Goal: Transaction & Acquisition: Purchase product/service

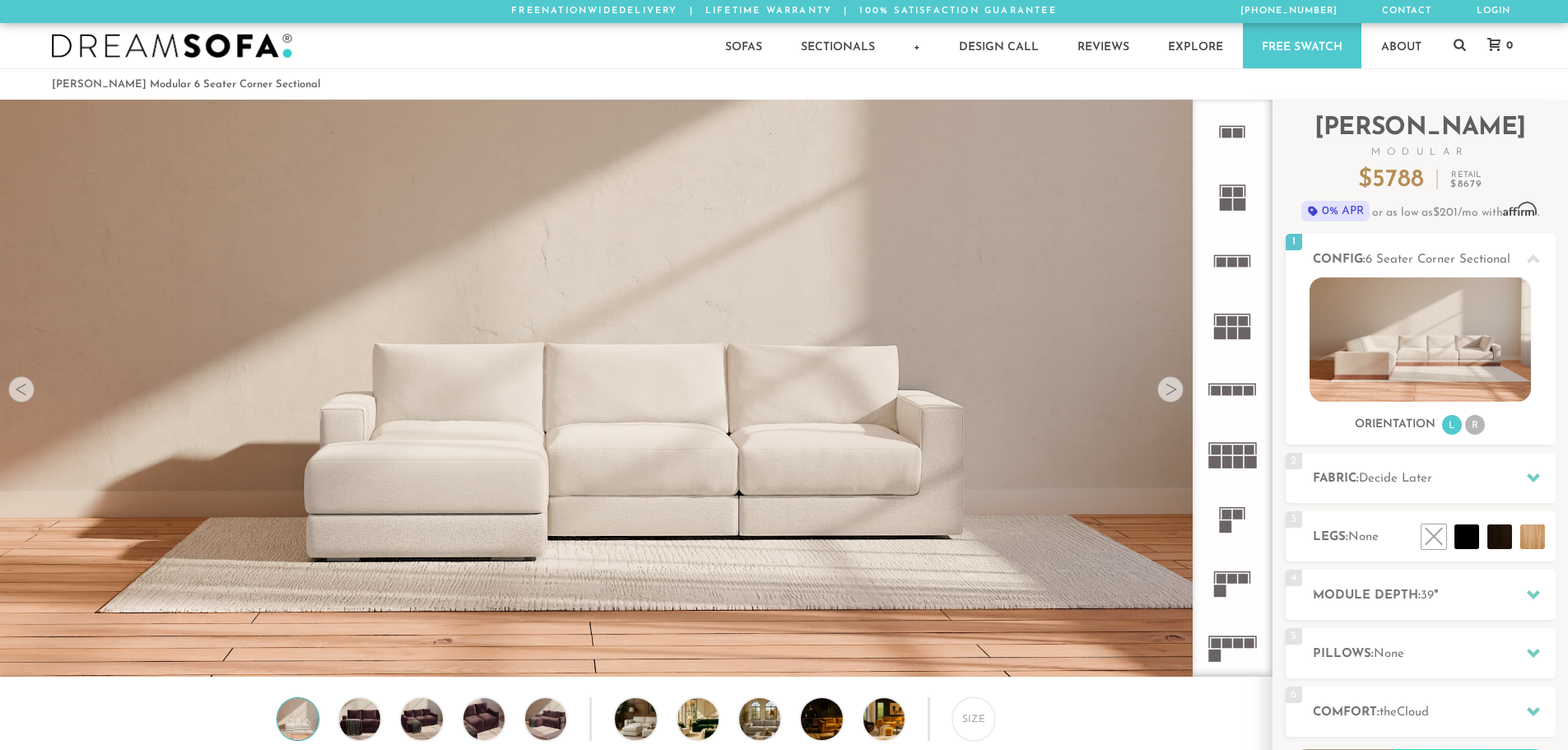
scroll to position [19274, 1556]
click at [1476, 425] on li "R" at bounding box center [1475, 425] width 19 height 19
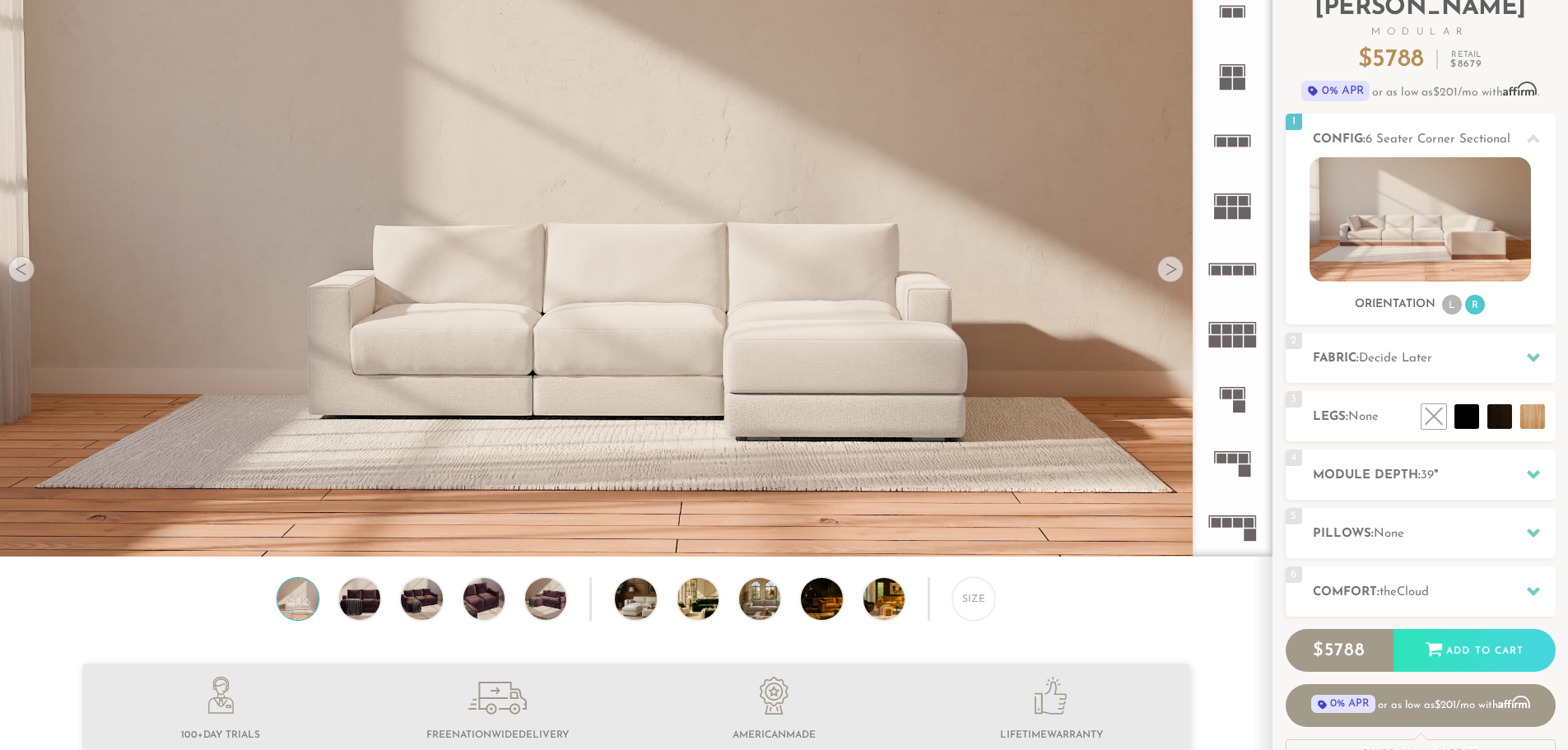
scroll to position [0, 0]
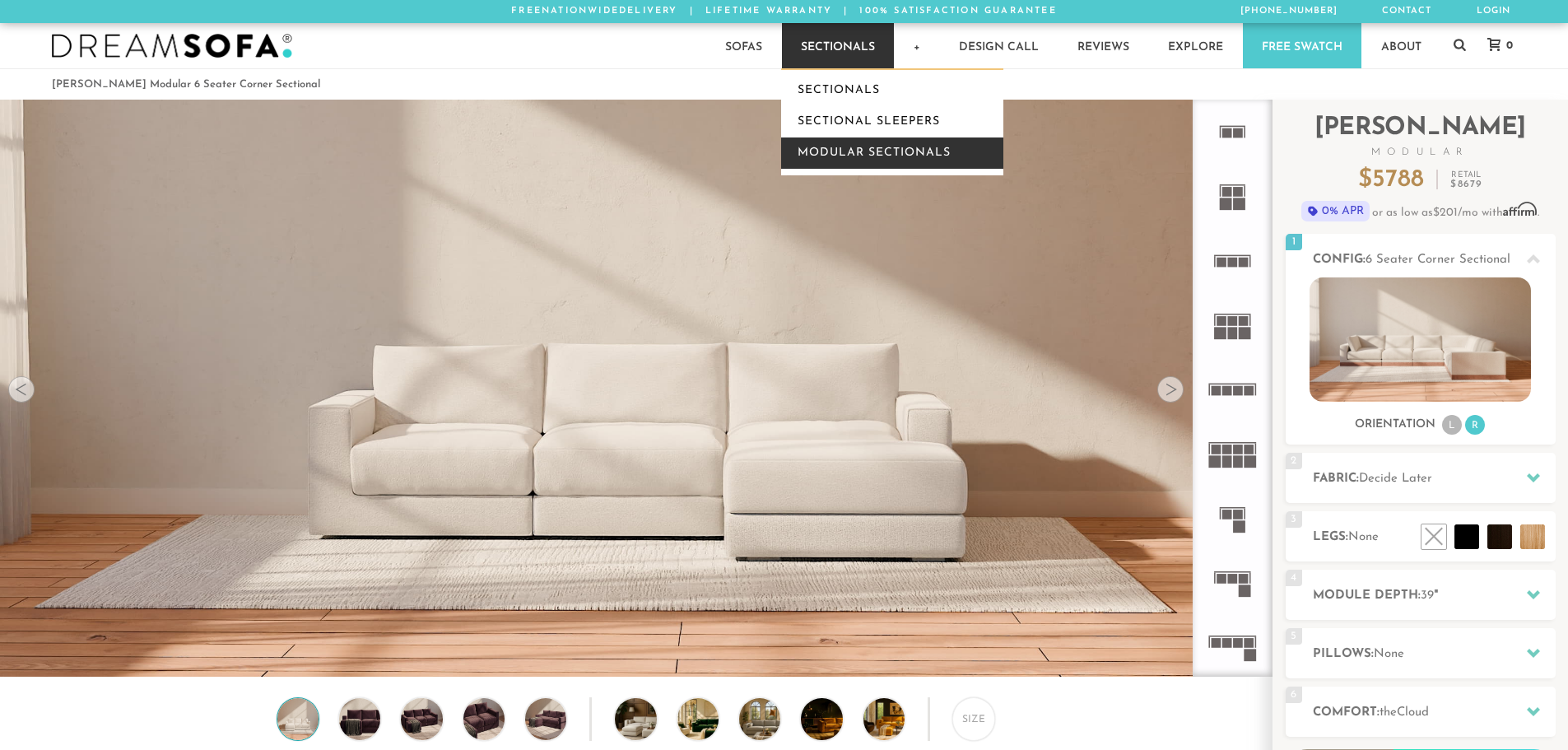
click at [849, 149] on link "Modular Sectionals" at bounding box center [892, 153] width 222 height 32
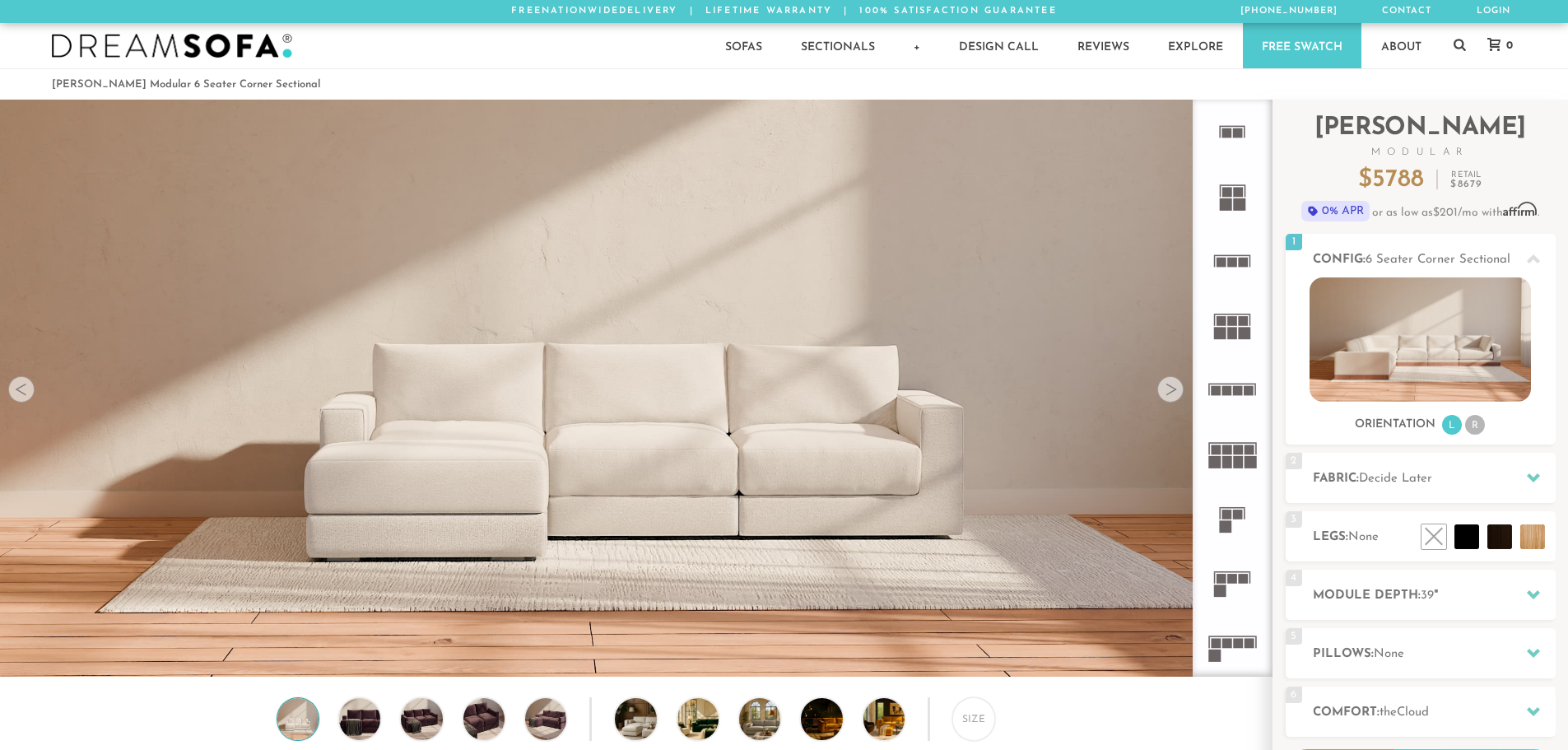
scroll to position [19274, 1556]
click at [1480, 420] on li "R" at bounding box center [1475, 425] width 19 height 19
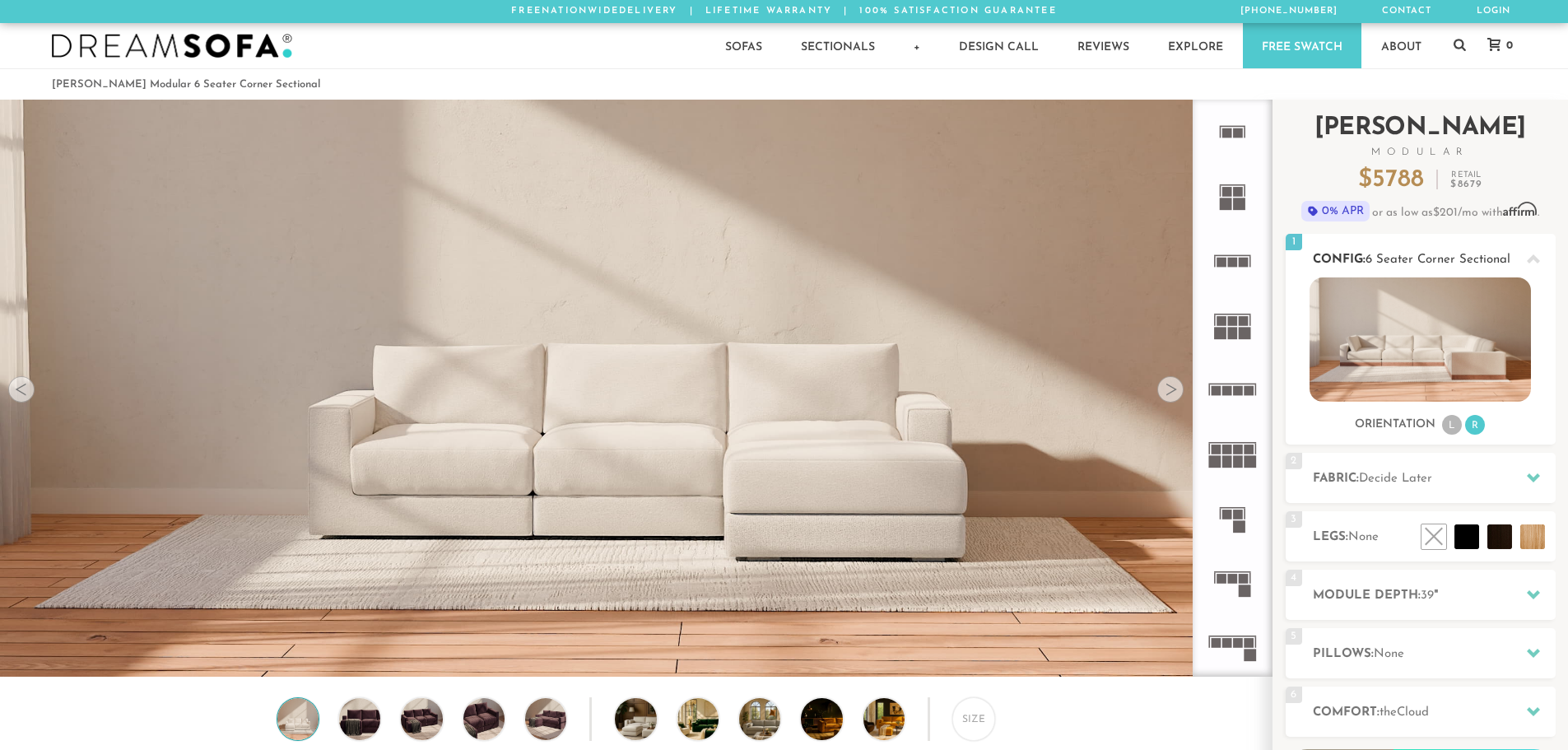
click at [1451, 427] on li "L" at bounding box center [1452, 425] width 19 height 19
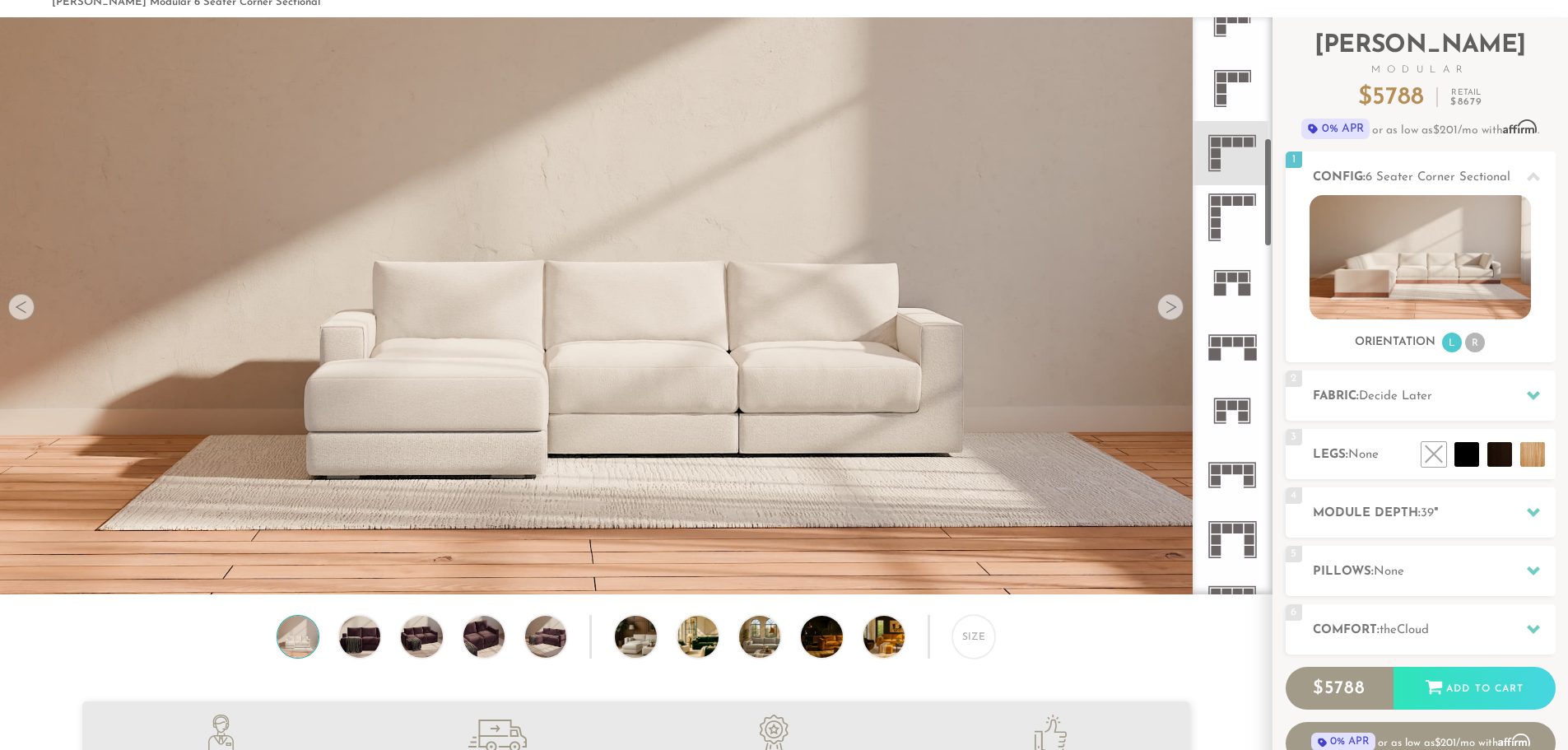
scroll to position [629, 0]
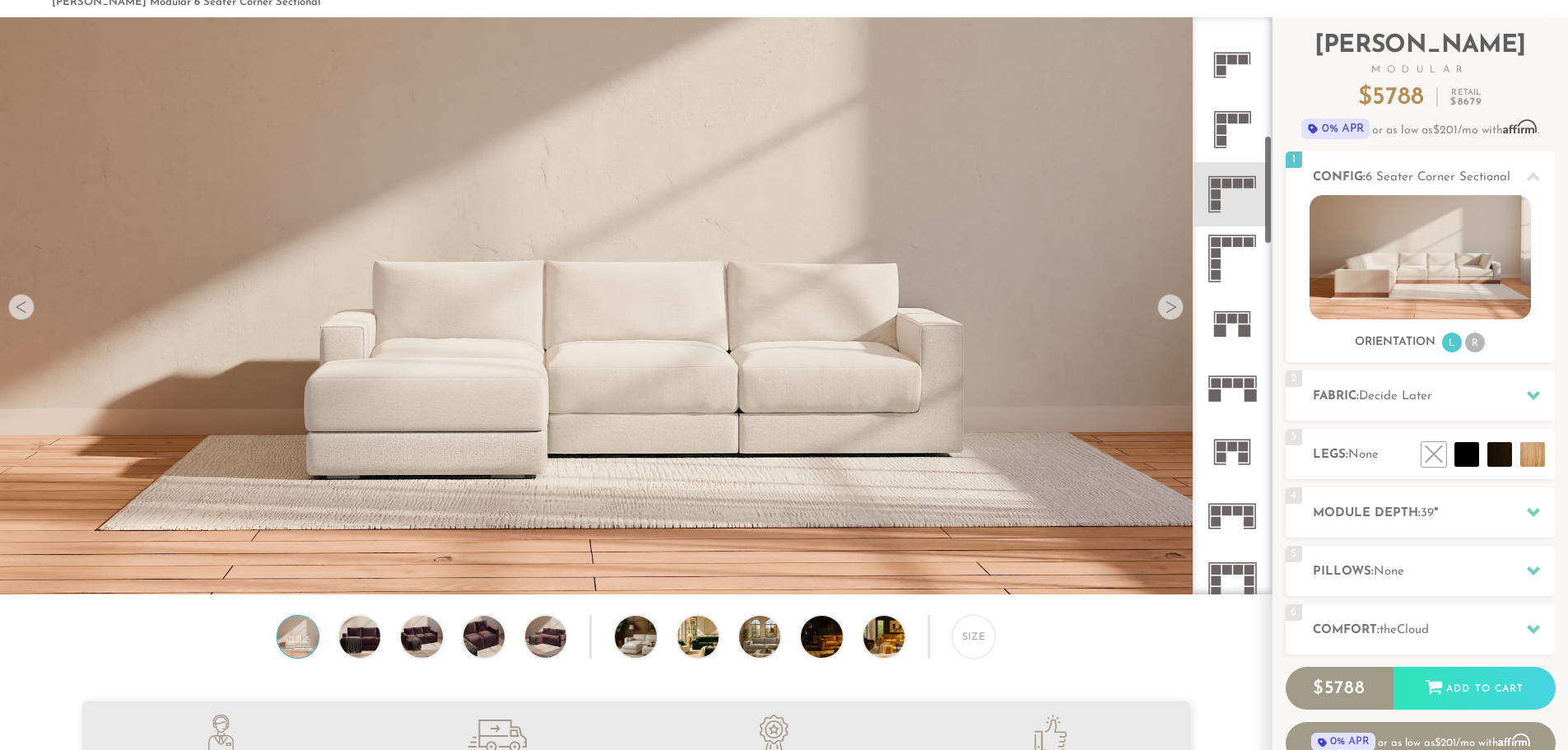
click at [1219, 187] on rect at bounding box center [1216, 183] width 10 height 10
click at [1230, 176] on rect at bounding box center [1233, 176] width 47 height 2
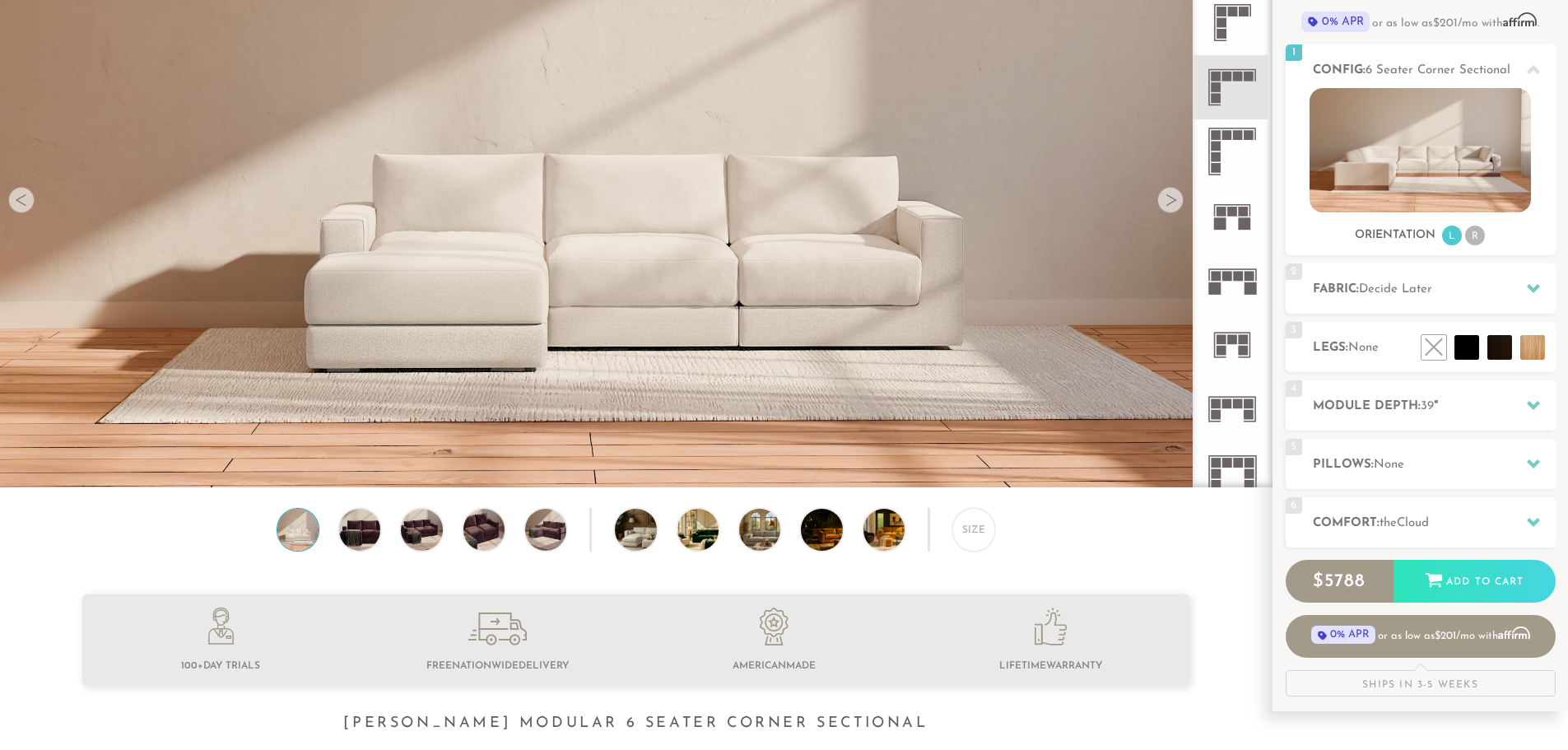
scroll to position [97, 0]
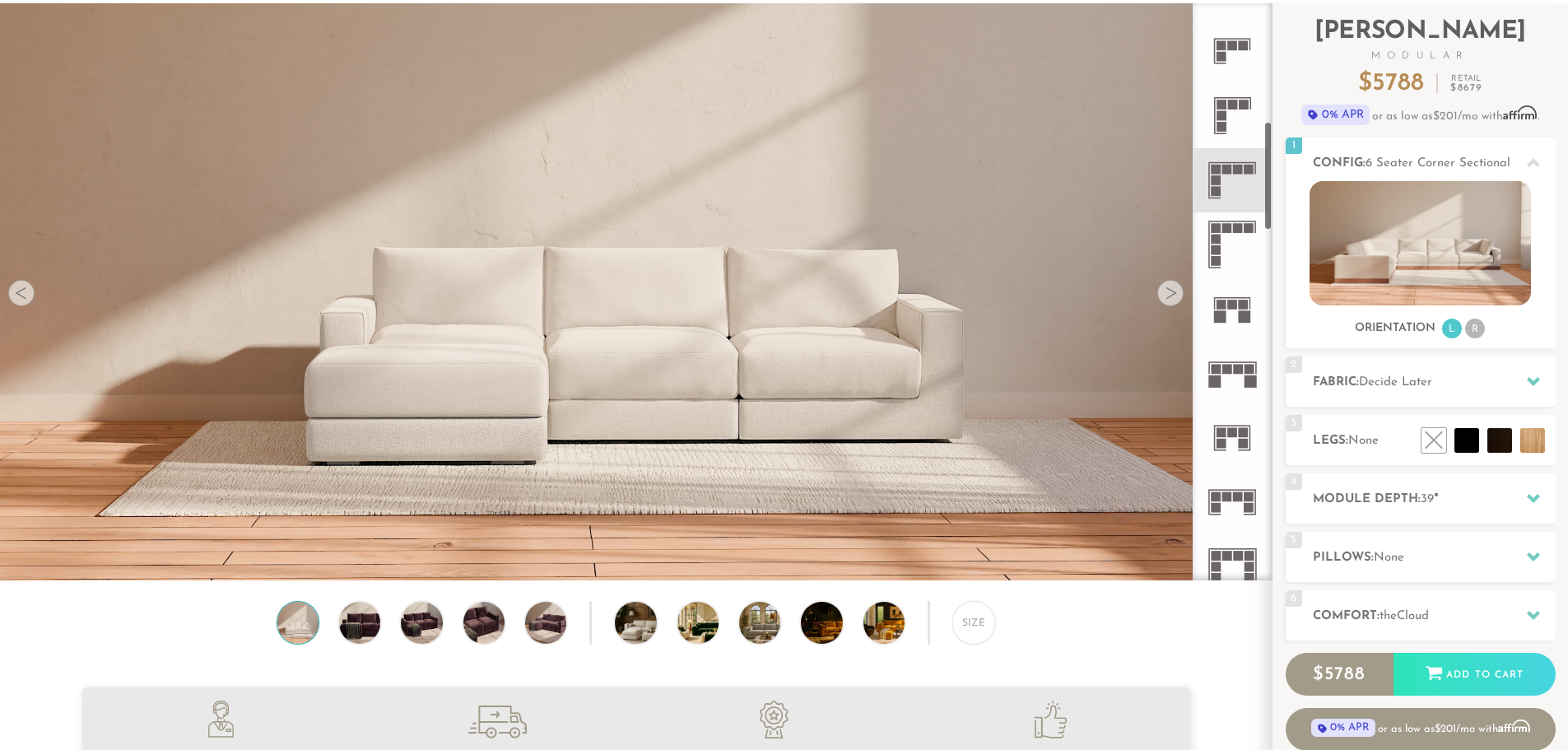
click at [1223, 243] on icon at bounding box center [1232, 244] width 64 height 64
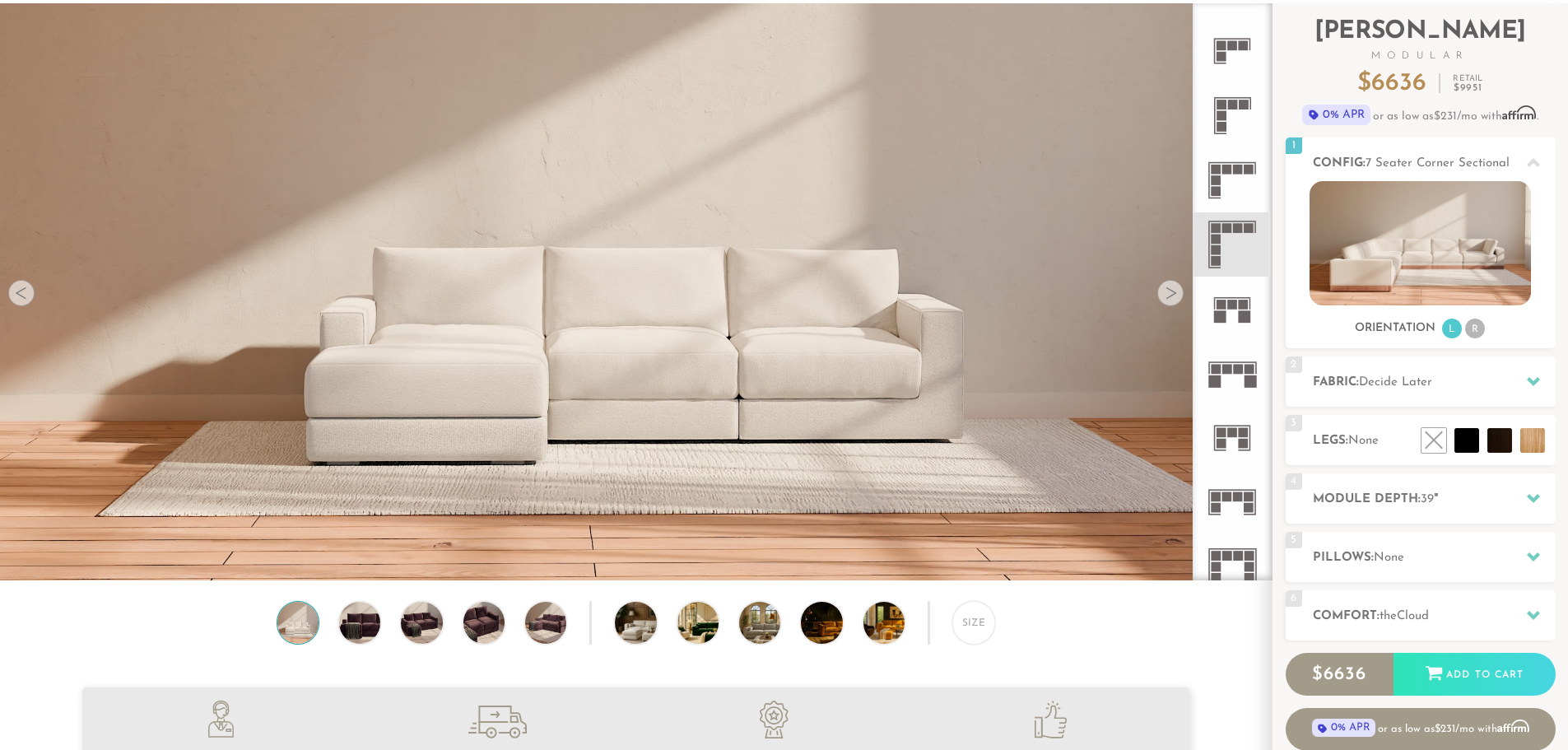
click at [1238, 170] on rect at bounding box center [1237, 169] width 10 height 10
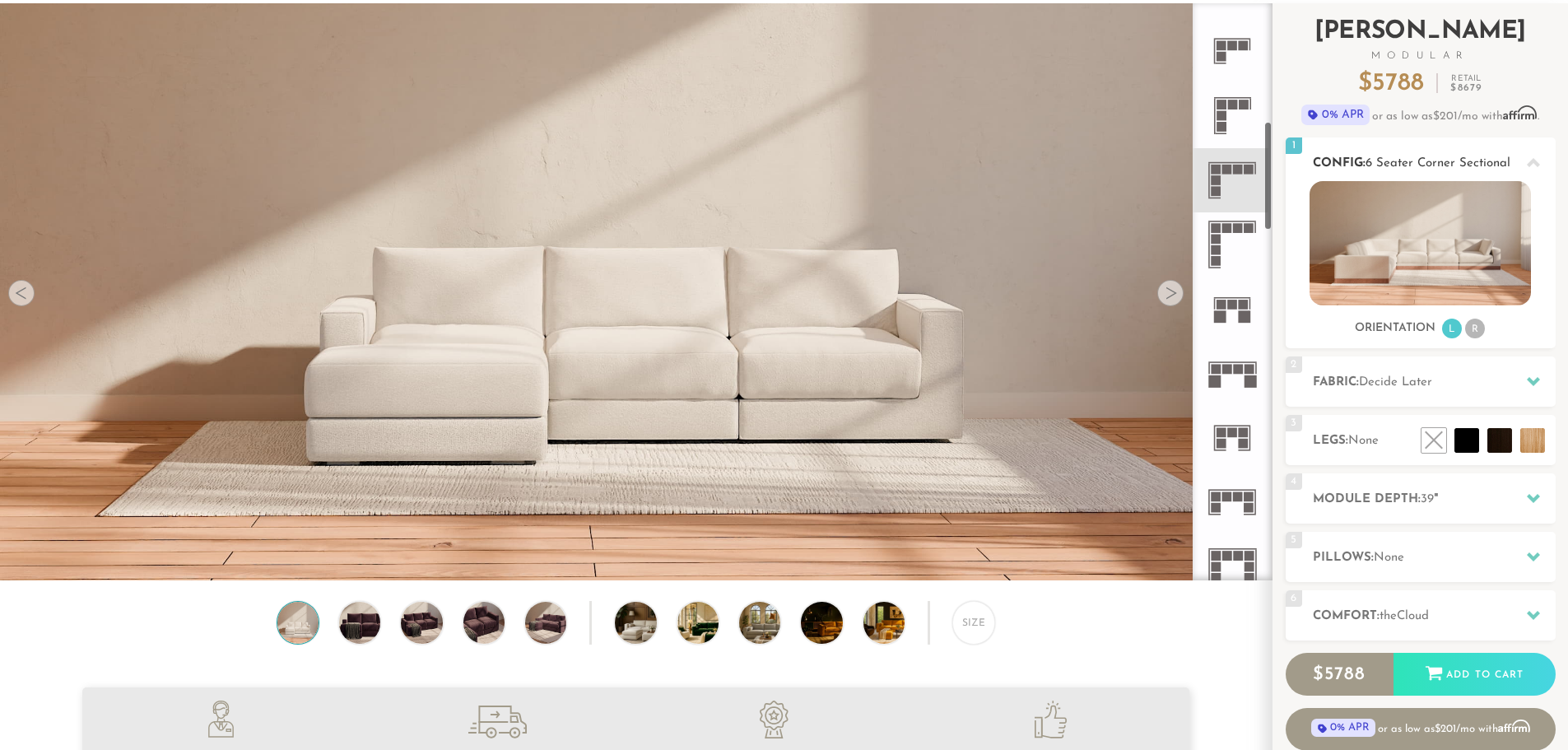
click at [1423, 250] on img at bounding box center [1420, 243] width 222 height 124
click at [1404, 266] on img at bounding box center [1420, 243] width 222 height 124
click at [1173, 298] on div at bounding box center [1171, 293] width 26 height 26
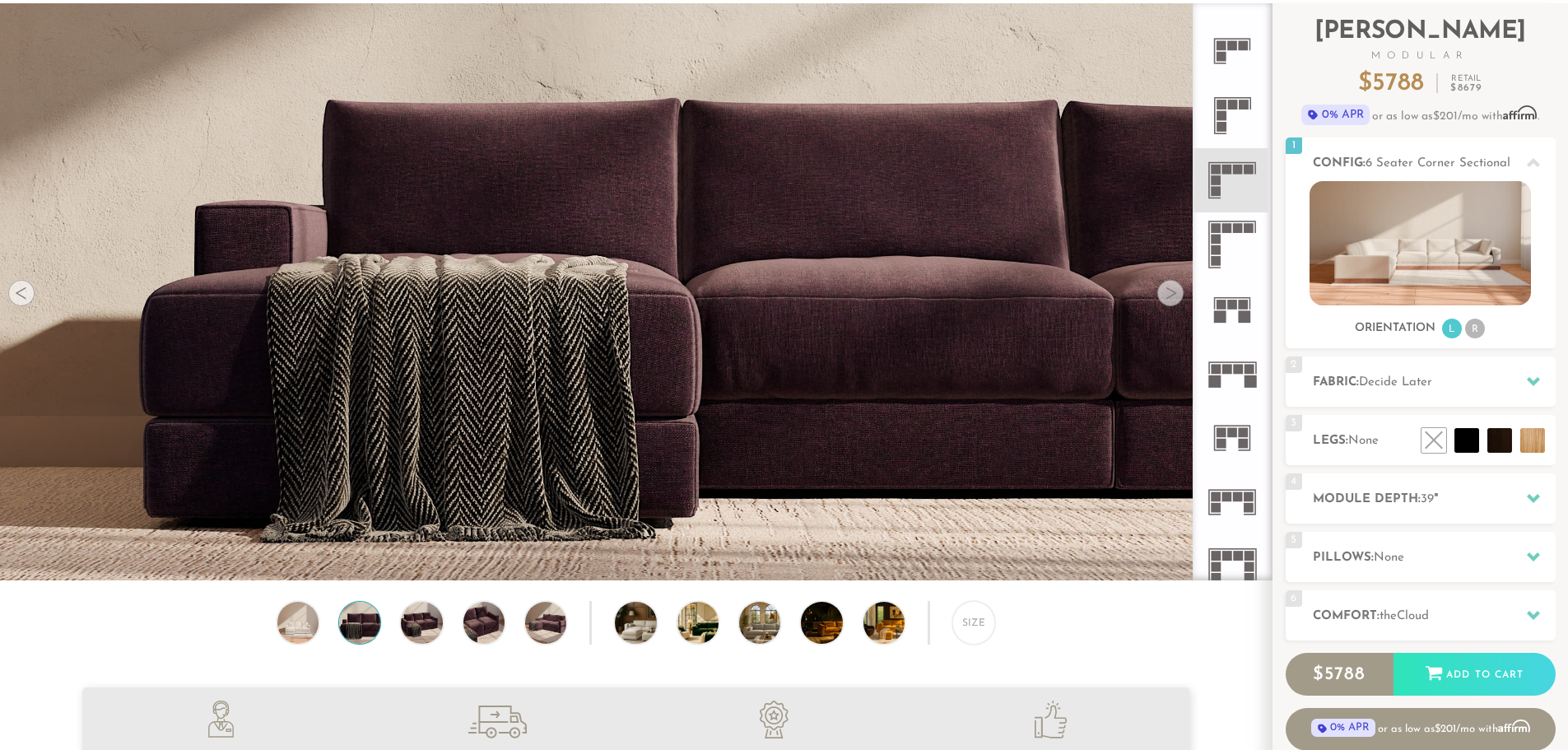
click at [1173, 298] on div at bounding box center [1171, 293] width 26 height 26
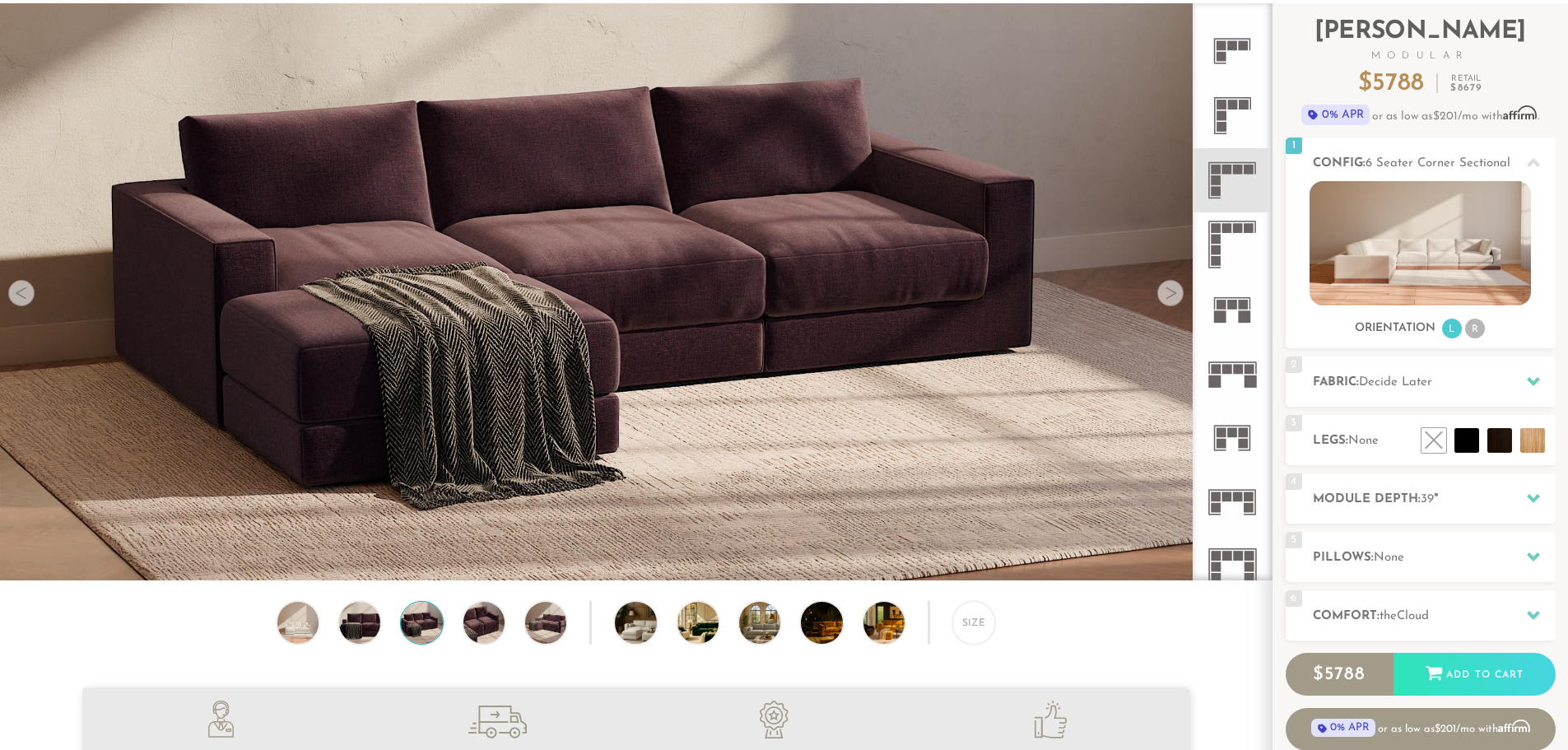
click at [1173, 298] on div at bounding box center [1171, 293] width 26 height 26
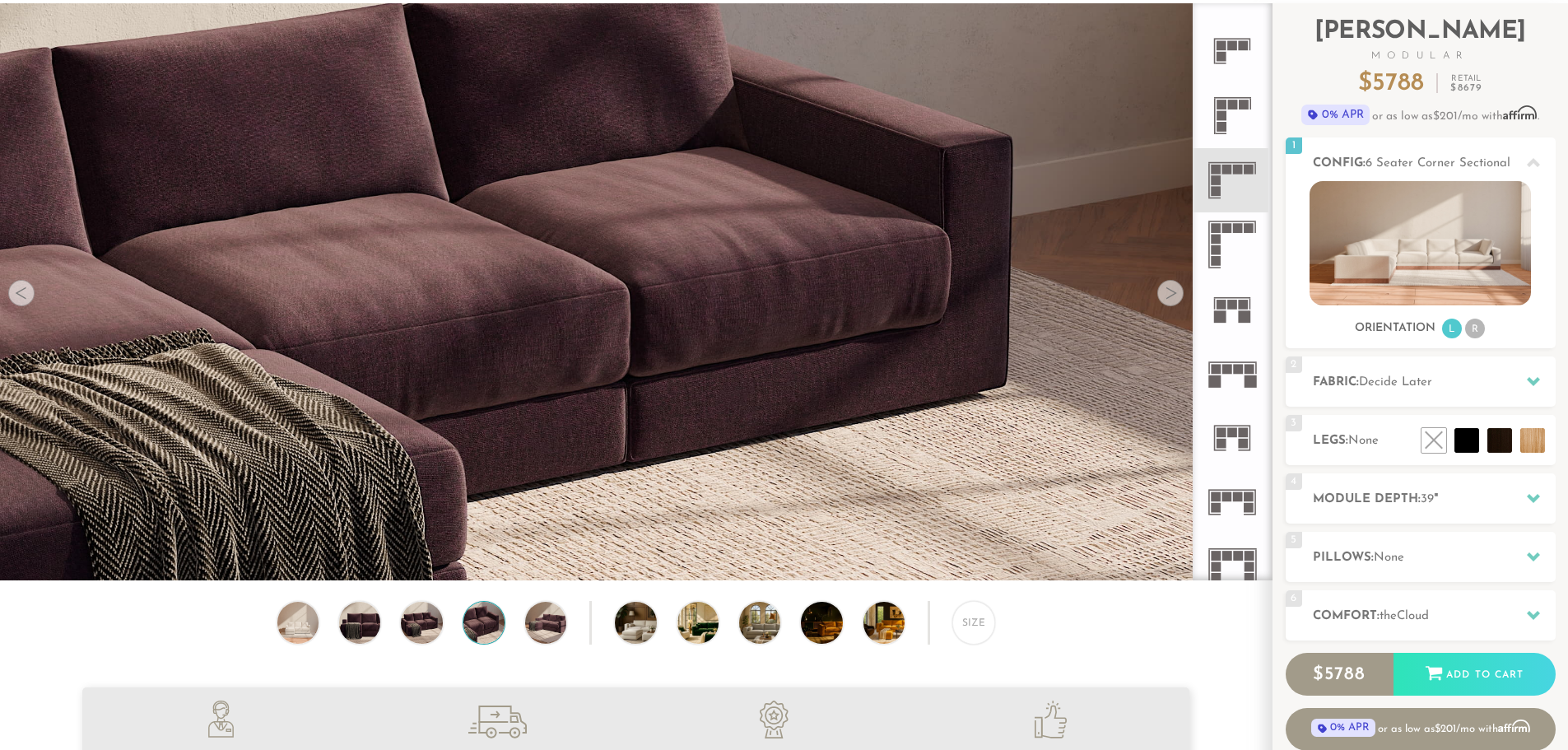
click at [1173, 298] on div at bounding box center [1171, 293] width 26 height 26
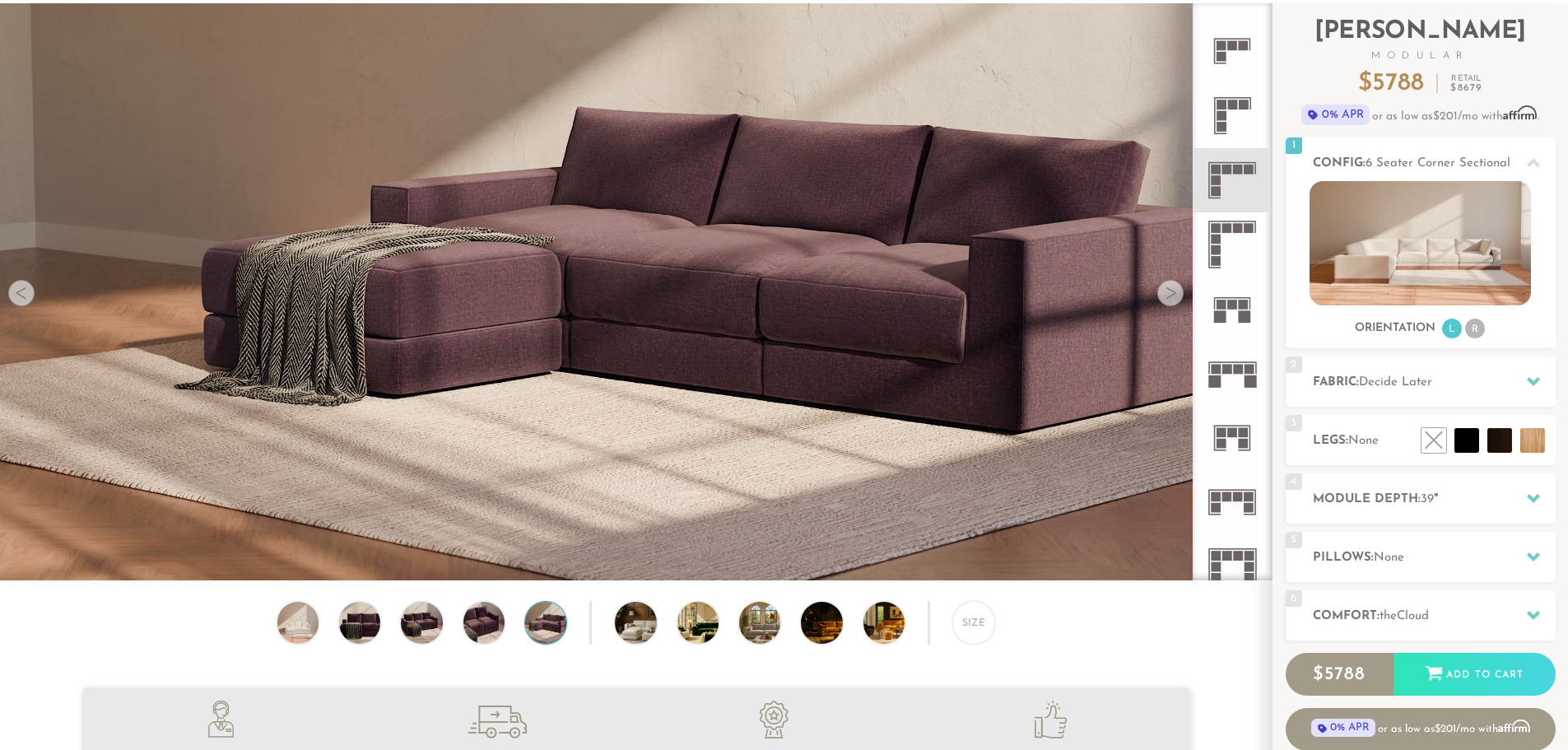
click at [1173, 298] on div at bounding box center [1171, 293] width 26 height 26
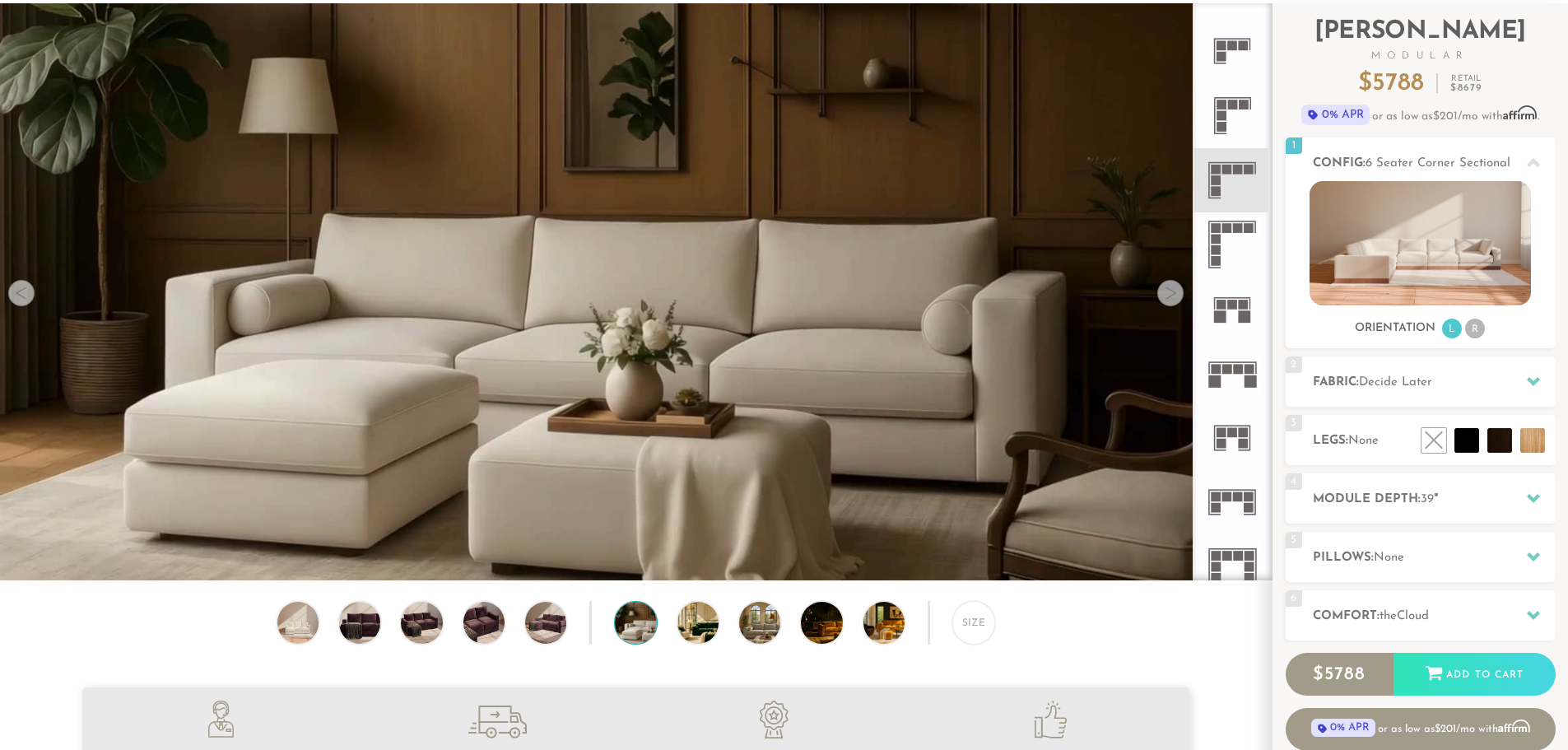
click at [1173, 298] on div at bounding box center [1171, 293] width 26 height 26
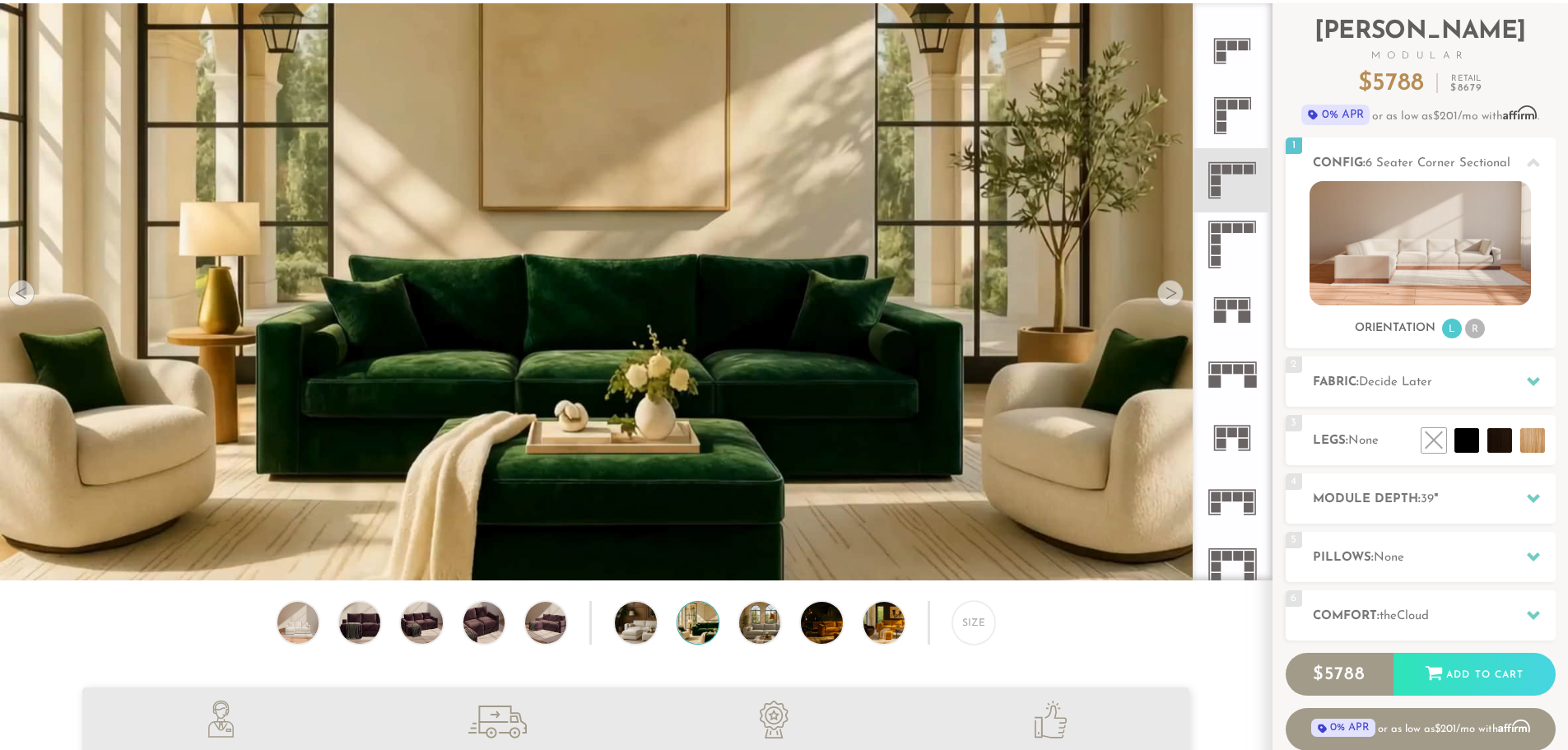
click at [1173, 297] on div at bounding box center [1171, 293] width 26 height 26
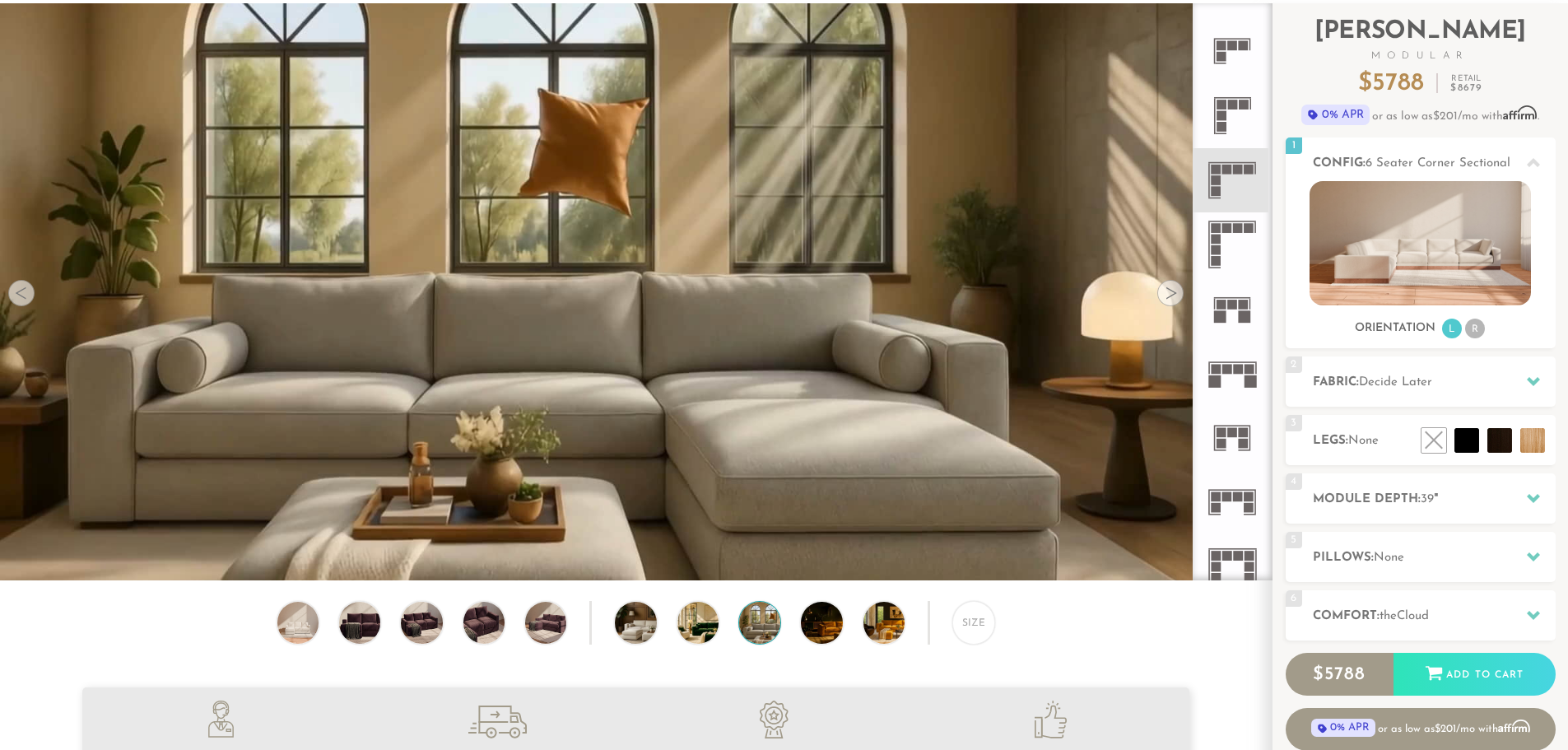
click at [1173, 297] on div at bounding box center [1171, 293] width 26 height 26
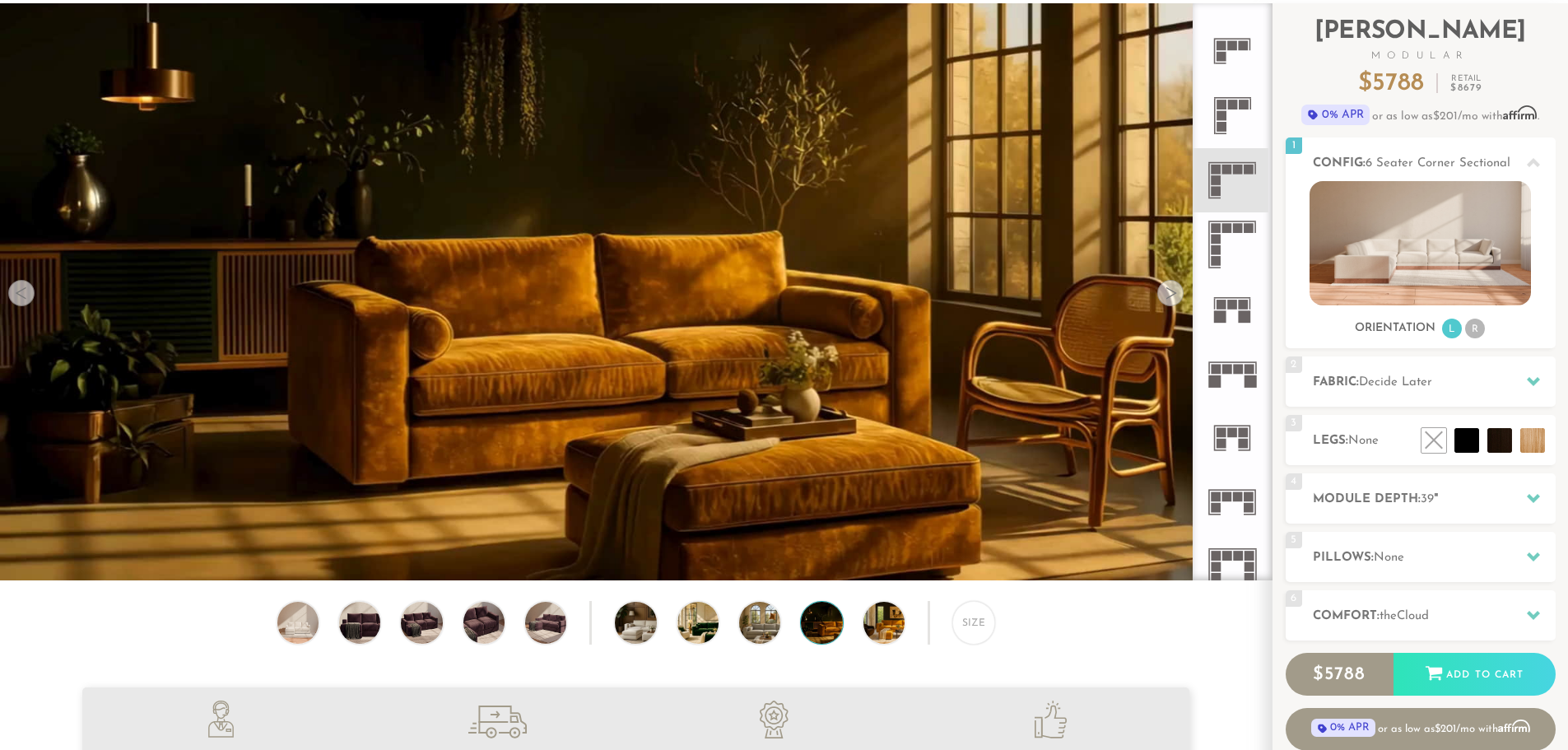
click at [1173, 297] on div at bounding box center [1171, 293] width 26 height 26
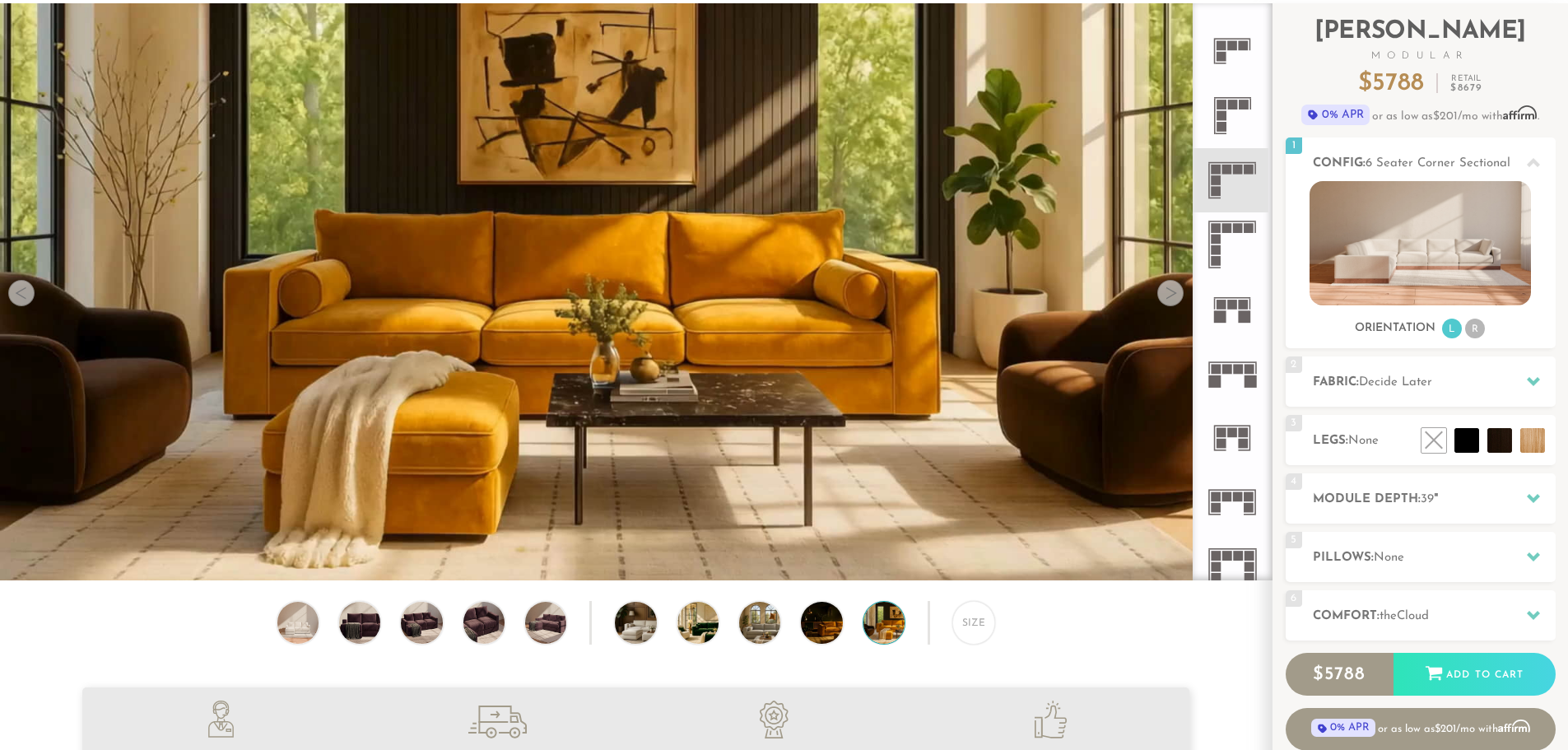
click at [1173, 297] on div at bounding box center [1171, 293] width 26 height 26
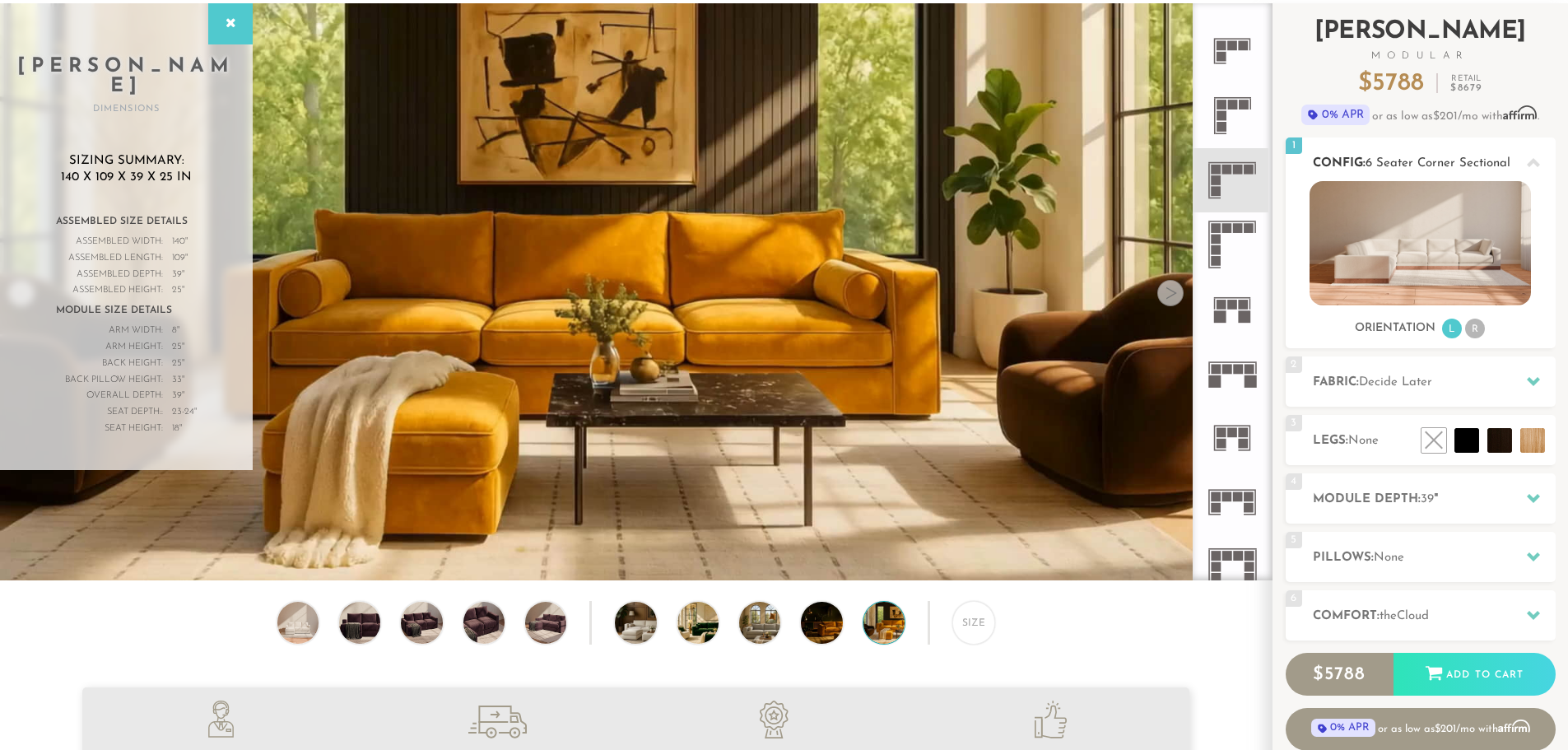
click at [1539, 165] on icon at bounding box center [1534, 163] width 13 height 9
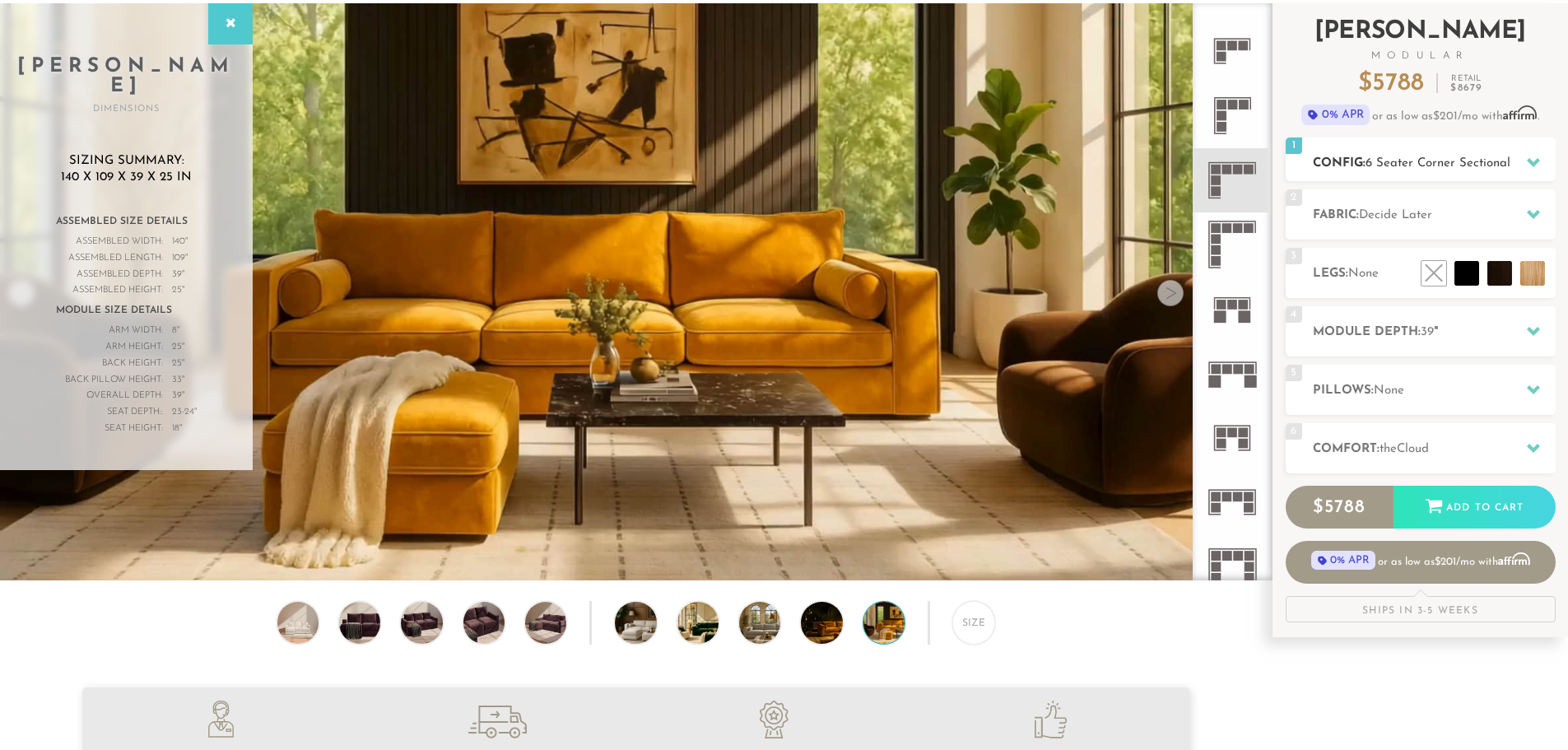
click at [1539, 169] on div at bounding box center [1533, 163] width 34 height 33
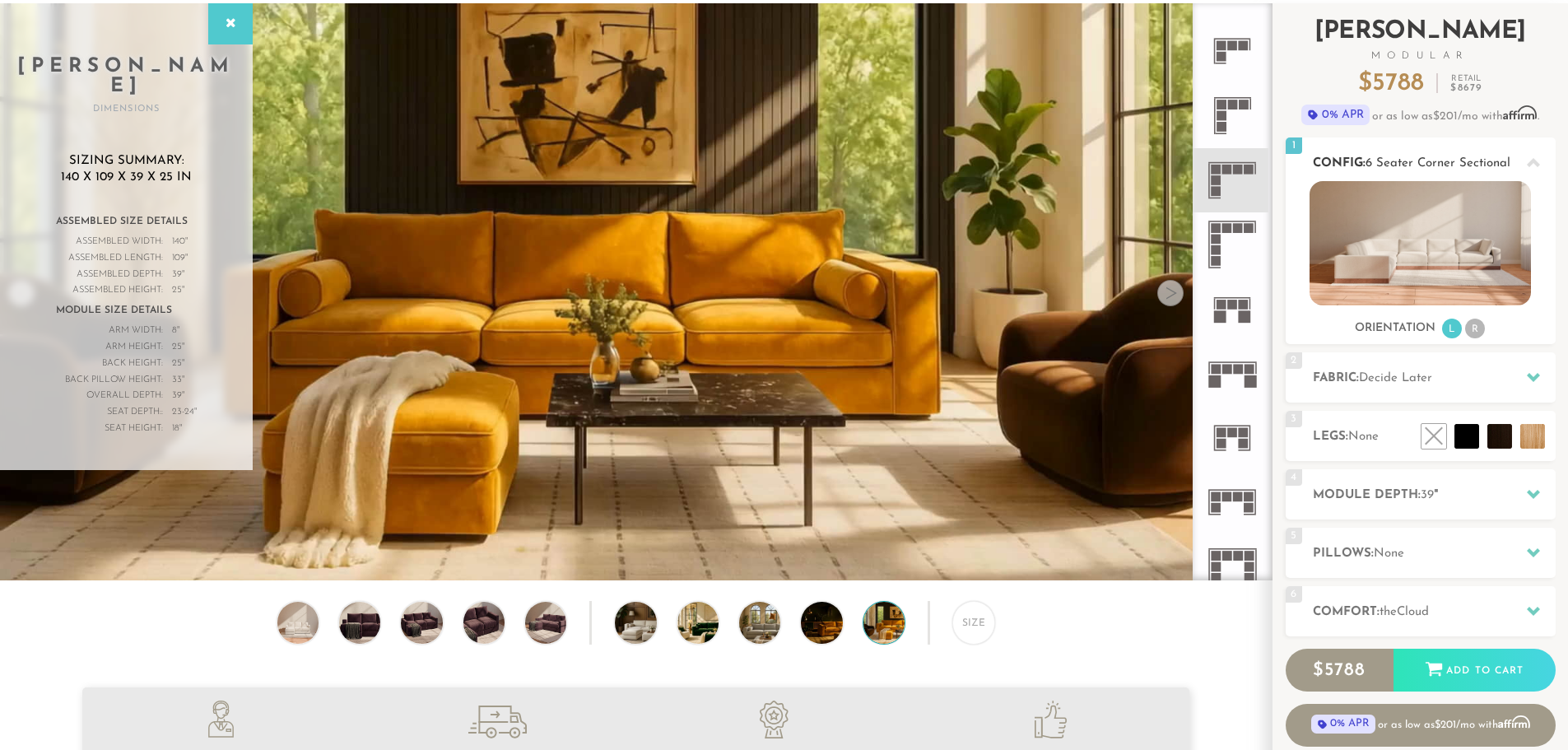
click at [1408, 163] on span "6 Seater Corner Sectional" at bounding box center [1438, 164] width 145 height 12
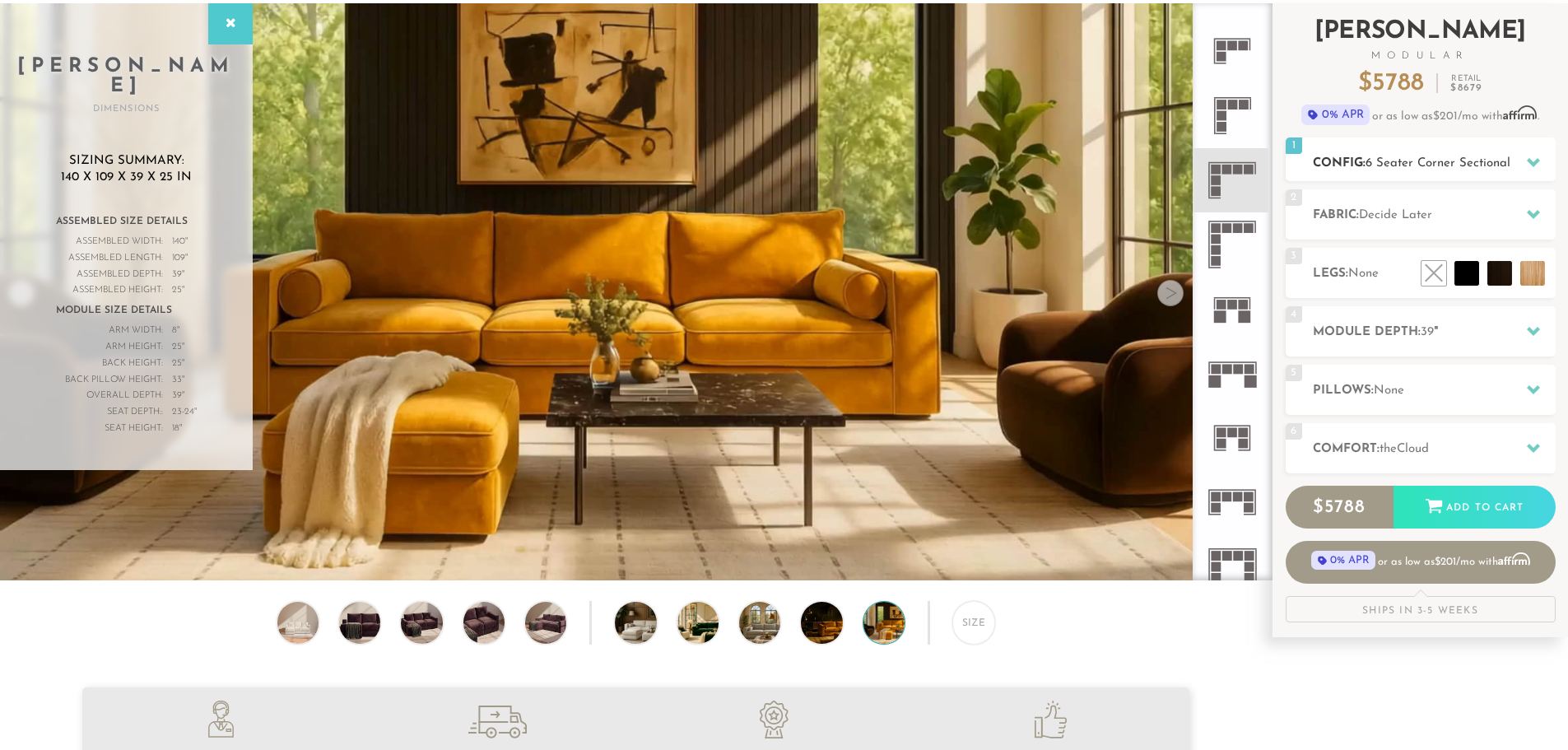
click at [1408, 154] on h2 "Config: 6 Seater Corner Sectional" at bounding box center [1434, 164] width 243 height 19
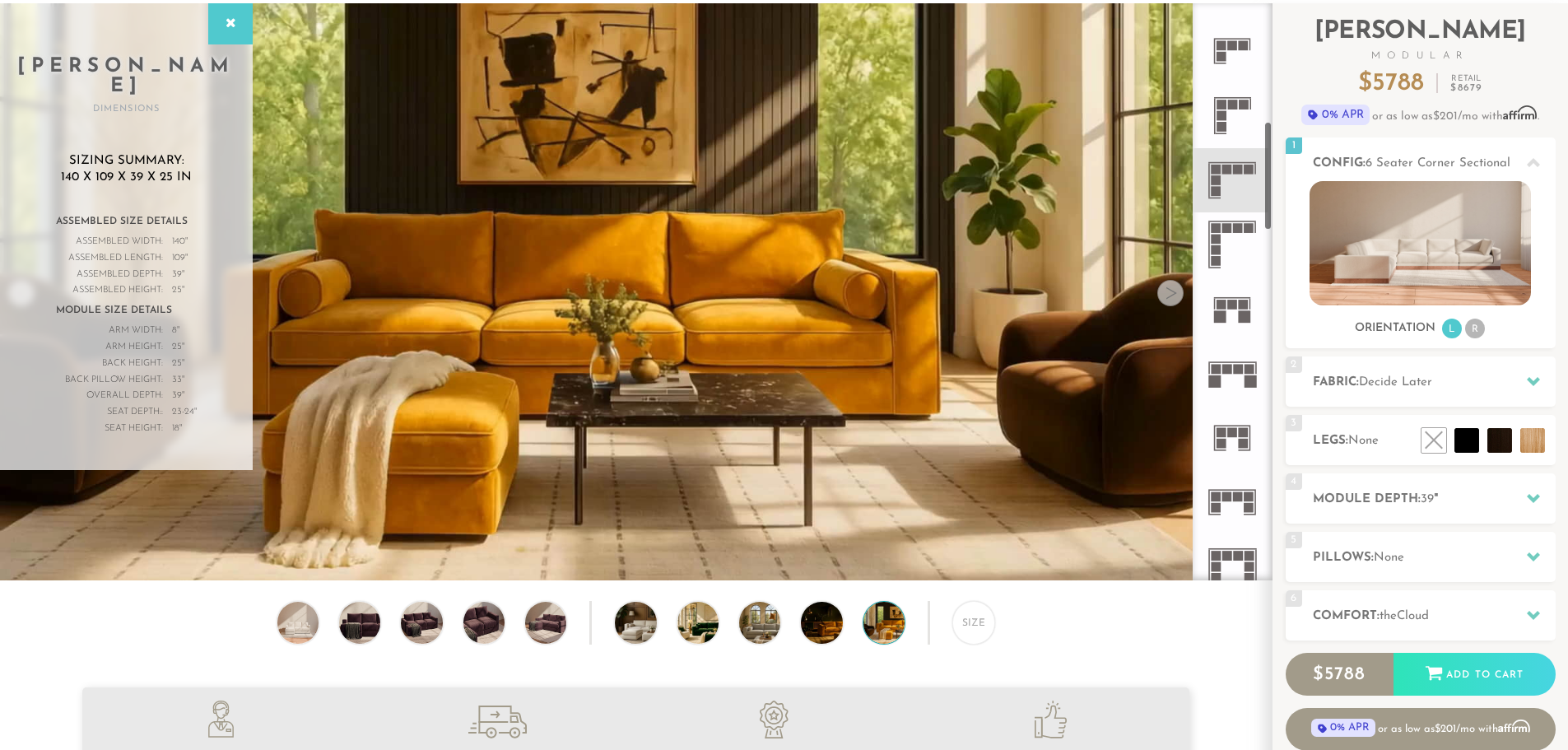
click at [1246, 118] on icon at bounding box center [1232, 115] width 64 height 64
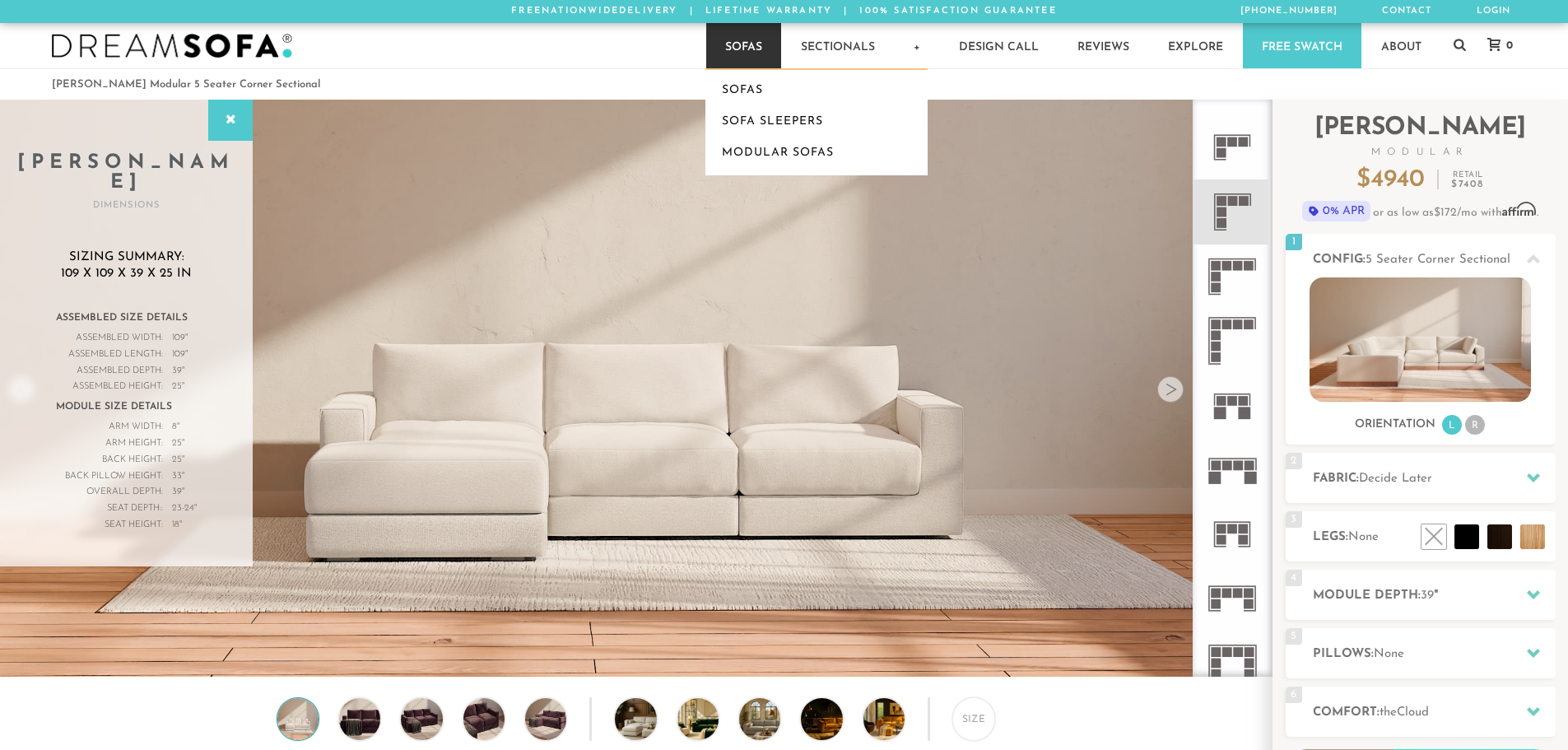
click at [763, 47] on link "Sofas" at bounding box center [743, 45] width 75 height 45
click at [746, 93] on link "Sofas" at bounding box center [816, 91] width 222 height 32
